Goal: Obtain resource: Obtain resource

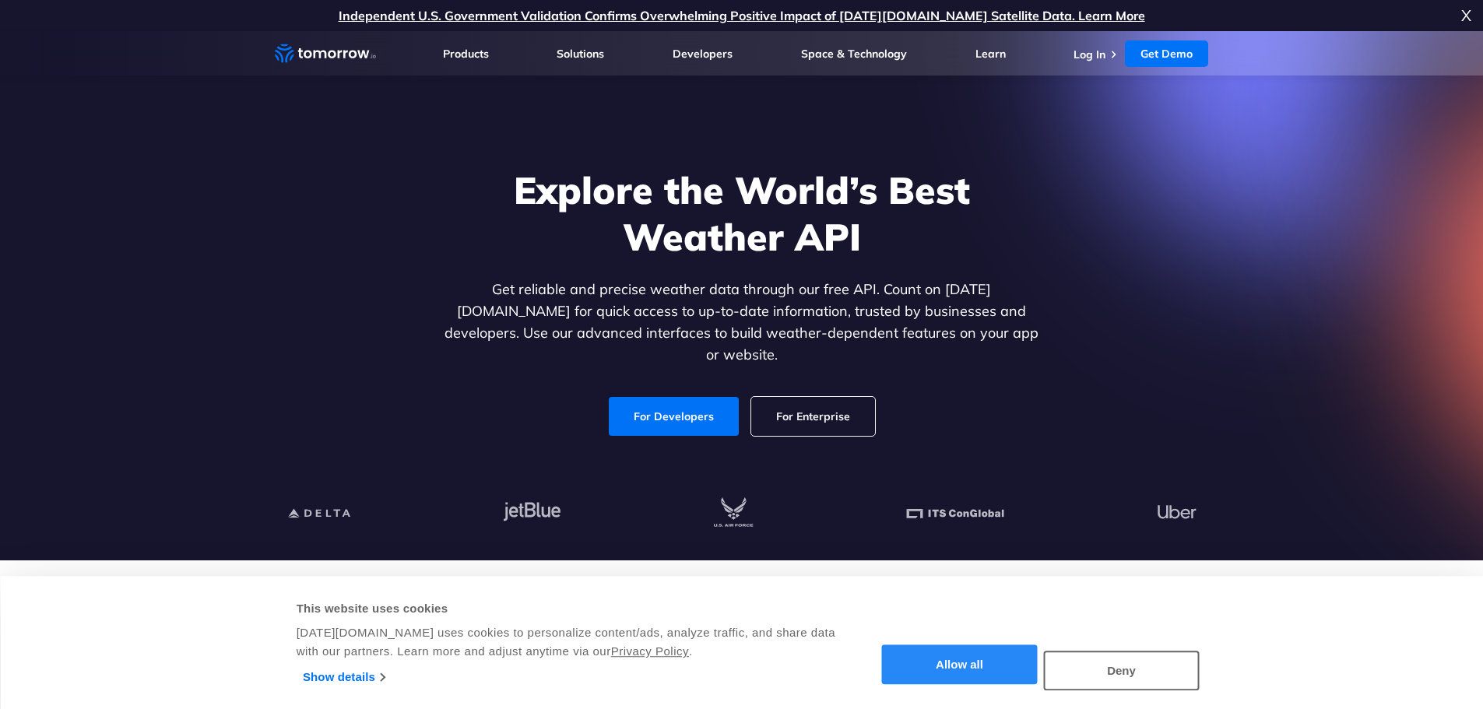
click at [937, 670] on button "Allow all" at bounding box center [960, 665] width 156 height 40
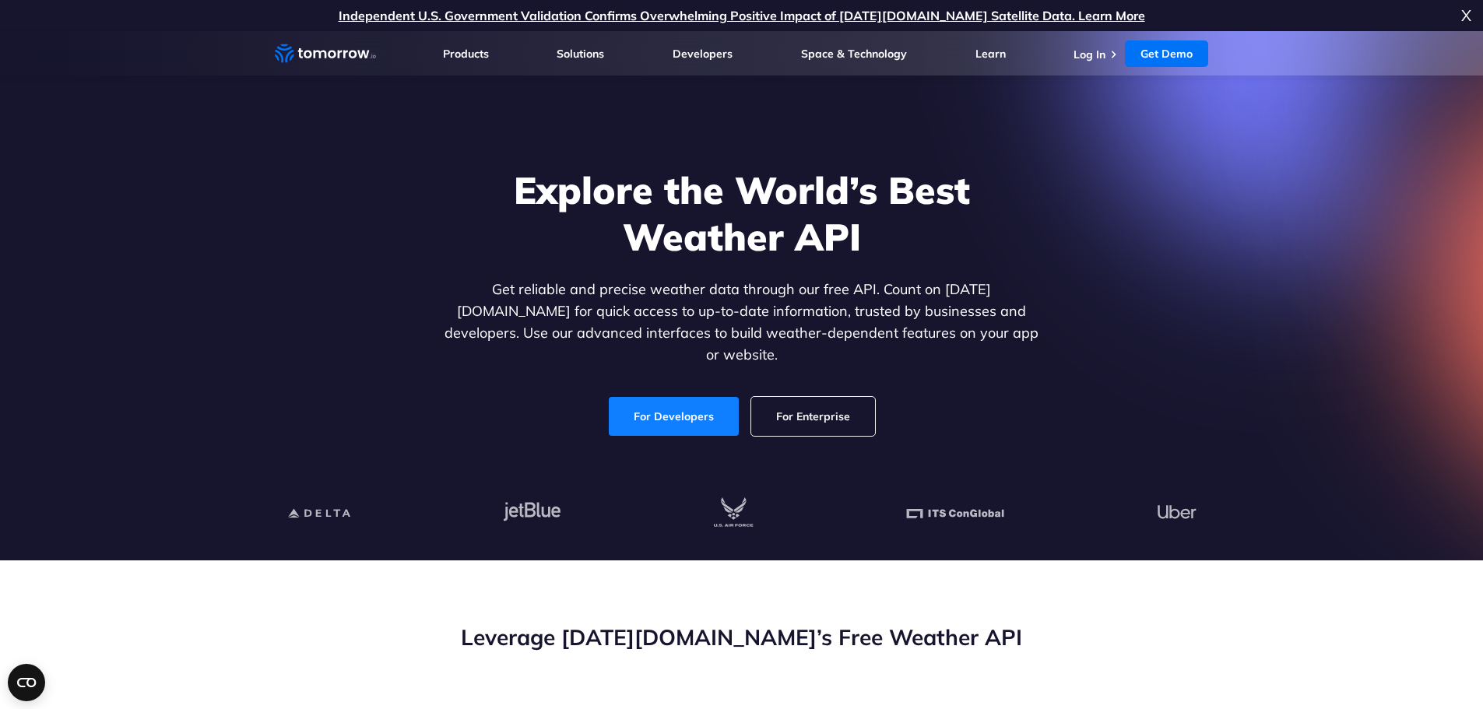
click at [656, 397] on link "For Developers" at bounding box center [674, 416] width 130 height 39
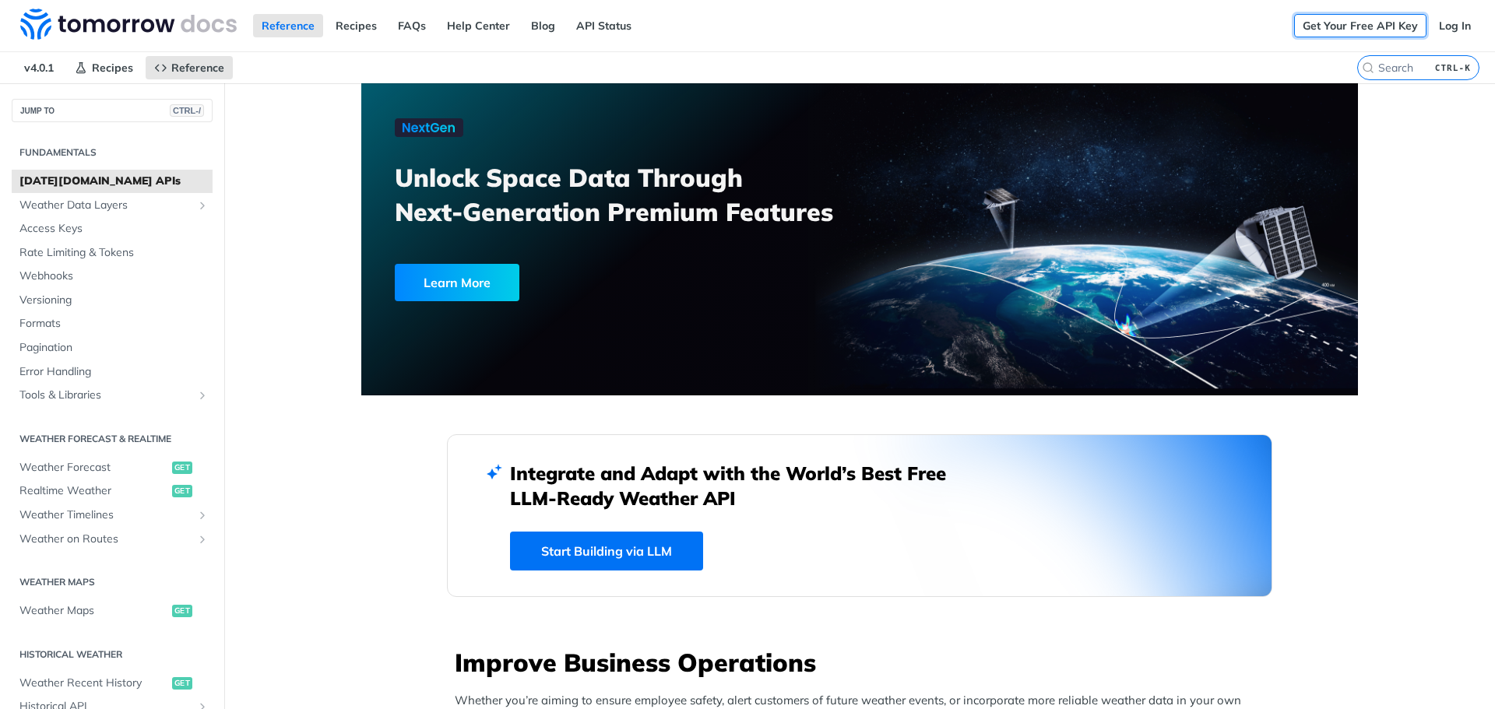
click at [1355, 26] on link "Get Your Free API Key" at bounding box center [1360, 25] width 132 height 23
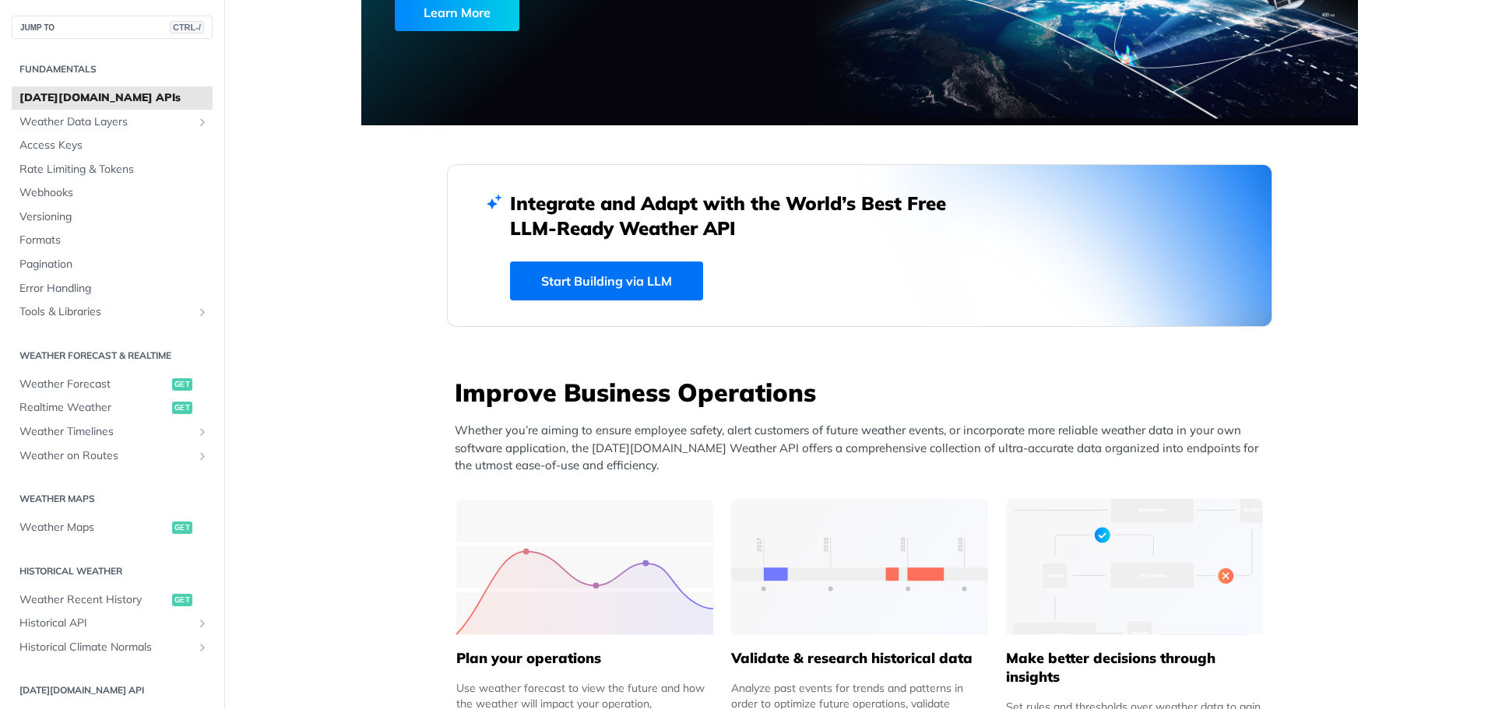
scroll to position [311, 0]
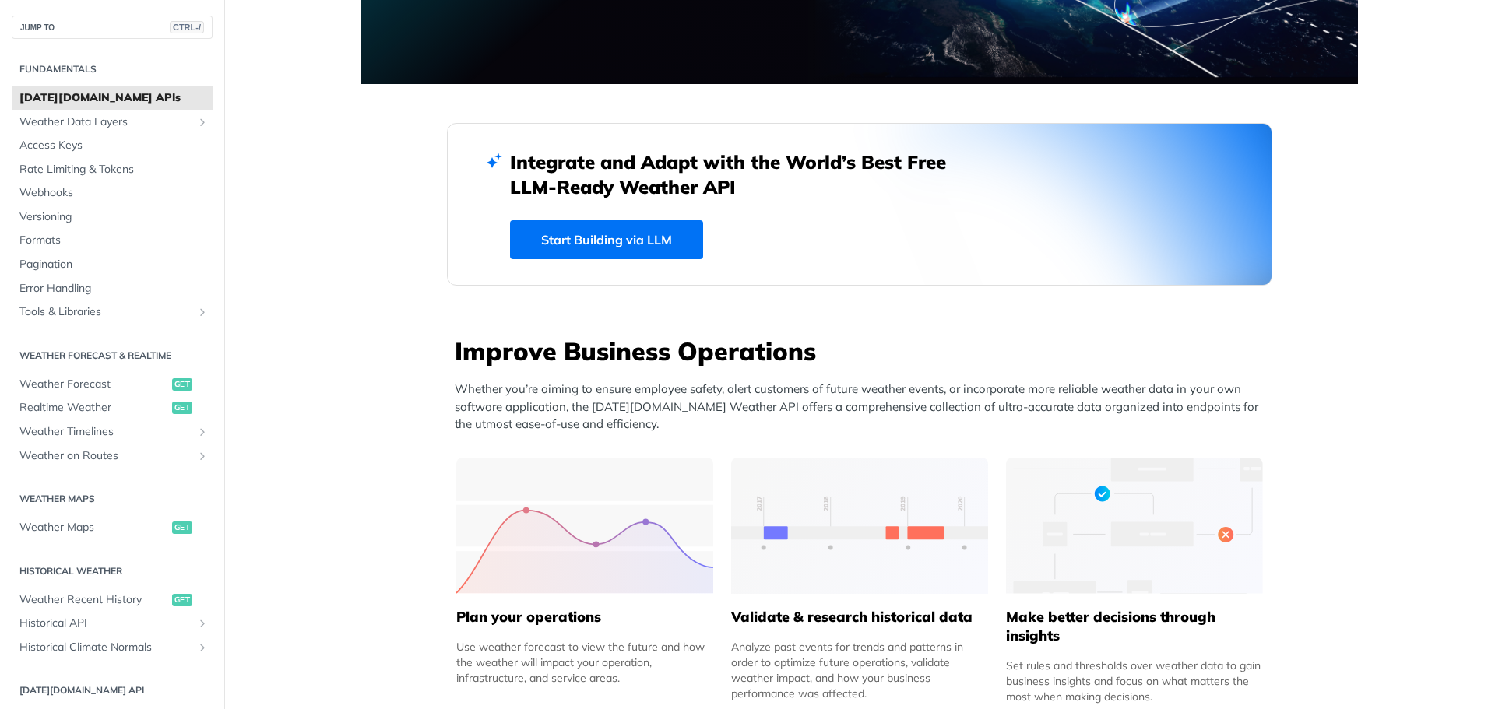
click at [592, 237] on link "Start Building via LLM" at bounding box center [606, 239] width 193 height 39
